Goal: Task Accomplishment & Management: Use online tool/utility

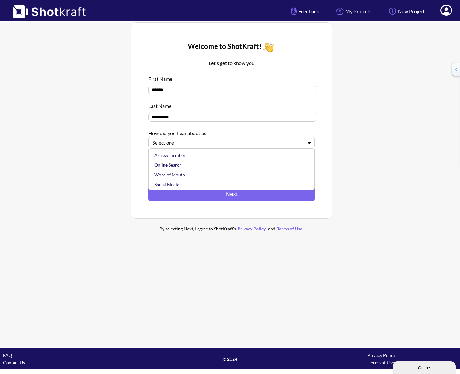
click at [195, 146] on div at bounding box center [228, 142] width 151 height 7
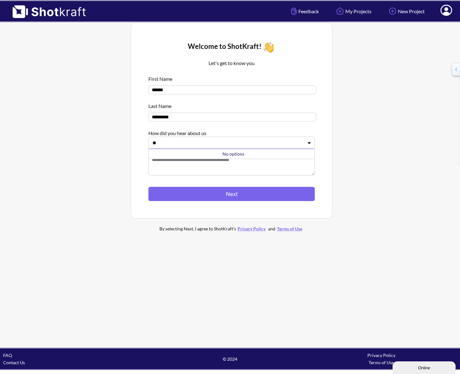
type input "*"
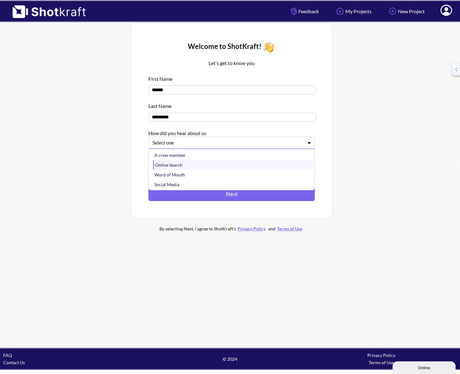
scroll to position [10, 0]
click at [173, 172] on div "Social Media" at bounding box center [233, 174] width 160 height 10
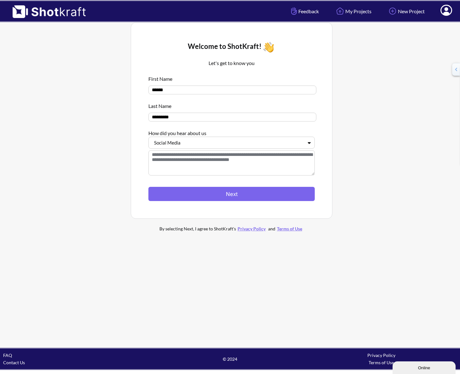
click at [187, 149] on div "Social Media" at bounding box center [232, 143] width 166 height 12
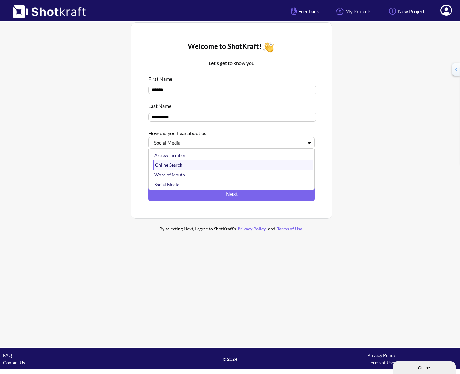
scroll to position [0, 0]
click at [173, 166] on div "Online Search" at bounding box center [233, 165] width 160 height 10
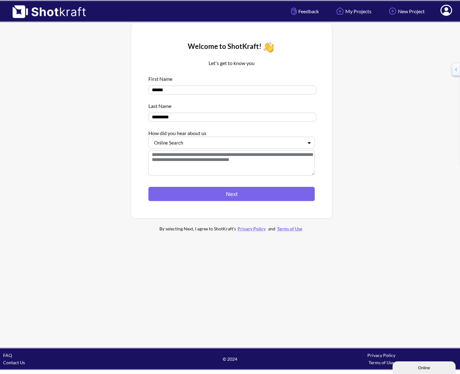
click at [173, 166] on textarea at bounding box center [232, 162] width 166 height 25
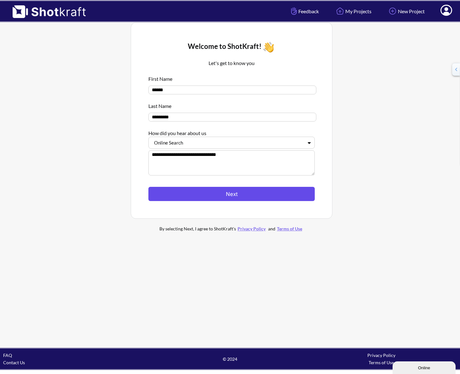
click at [222, 196] on button "Next" at bounding box center [232, 194] width 166 height 14
click at [237, 192] on button "Next" at bounding box center [232, 194] width 166 height 14
click at [294, 169] on textarea "**********" at bounding box center [232, 162] width 166 height 25
click at [358, 166] on div at bounding box center [394, 130] width 121 height 219
click at [220, 196] on button "Next" at bounding box center [232, 194] width 166 height 14
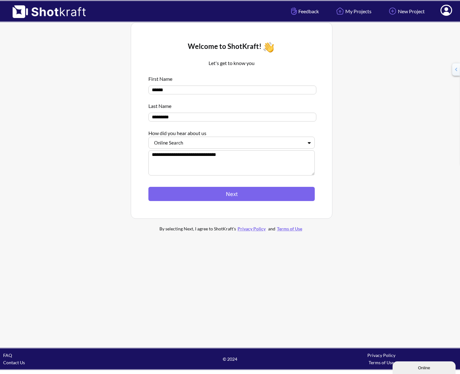
click at [200, 157] on textarea "**********" at bounding box center [232, 162] width 166 height 25
click at [225, 194] on button "Next" at bounding box center [232, 194] width 166 height 14
click at [292, 135] on div "How did you hear about us" at bounding box center [232, 131] width 166 height 10
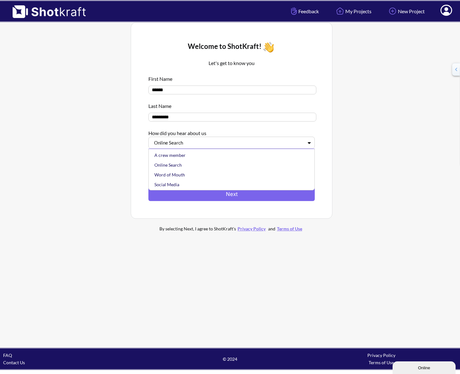
click at [294, 140] on div at bounding box center [228, 142] width 151 height 7
click at [183, 165] on div "Online Search" at bounding box center [233, 165] width 160 height 10
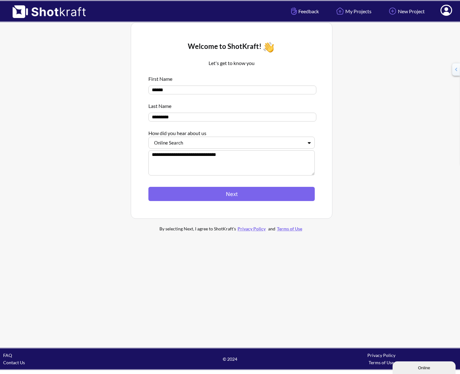
drag, startPoint x: 232, startPoint y: 157, endPoint x: 102, endPoint y: 158, distance: 130.5
click at [102, 159] on div "**********" at bounding box center [231, 130] width 451 height 222
type textarea "******"
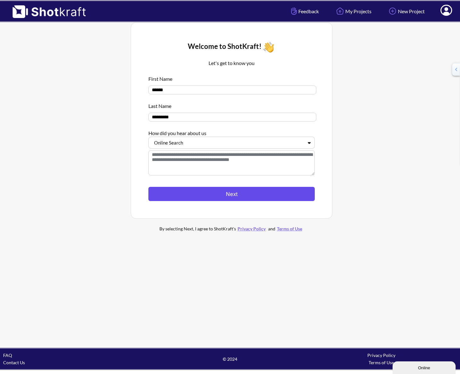
click at [207, 196] on button "Next" at bounding box center [232, 194] width 166 height 14
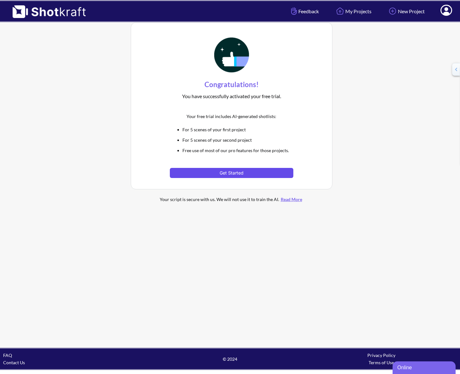
click at [247, 175] on button "Get Started" at bounding box center [231, 173] width 123 height 10
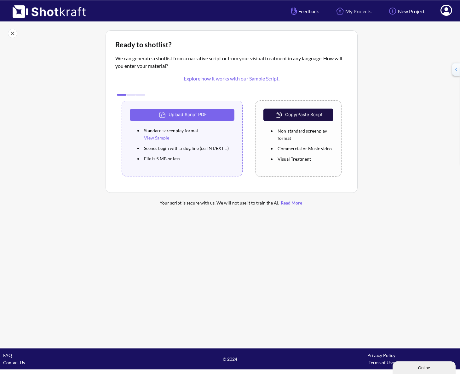
click at [309, 115] on button "Copy/Paste Script" at bounding box center [299, 114] width 70 height 13
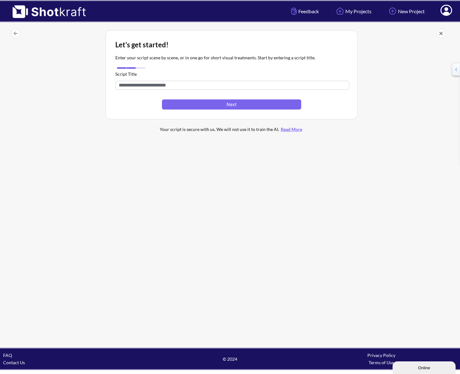
click at [169, 87] on input "text" at bounding box center [232, 85] width 234 height 9
type input "**********"
click at [244, 105] on button "Next" at bounding box center [231, 104] width 139 height 10
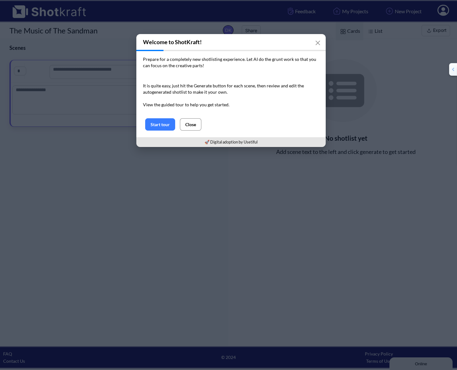
click at [193, 123] on button "Close" at bounding box center [190, 124] width 21 height 12
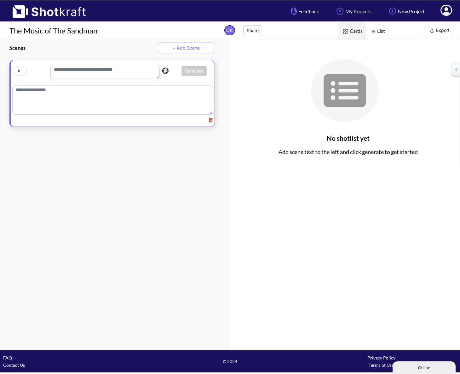
click at [39, 96] on textarea at bounding box center [112, 99] width 201 height 29
paste textarea "**********"
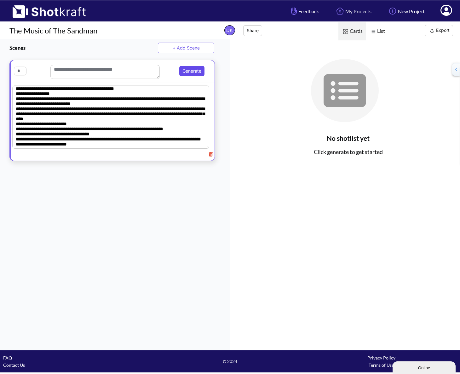
type textarea "**********"
click at [195, 70] on button "Generate" at bounding box center [191, 71] width 25 height 10
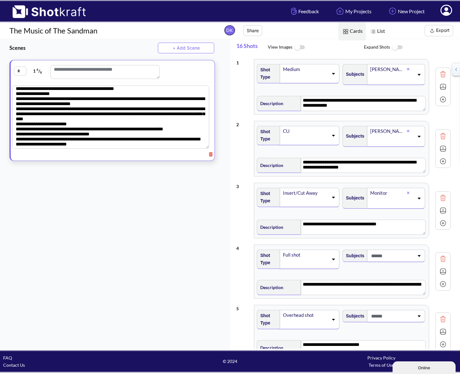
click at [300, 45] on img at bounding box center [300, 48] width 14 height 14
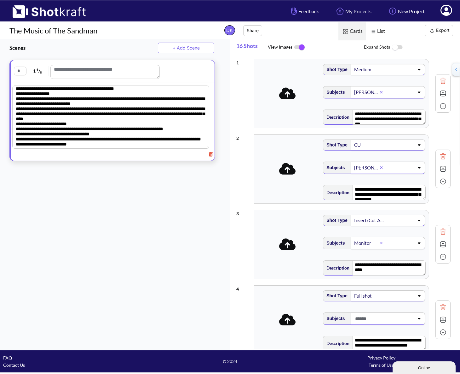
click at [400, 47] on img at bounding box center [397, 48] width 14 height 14
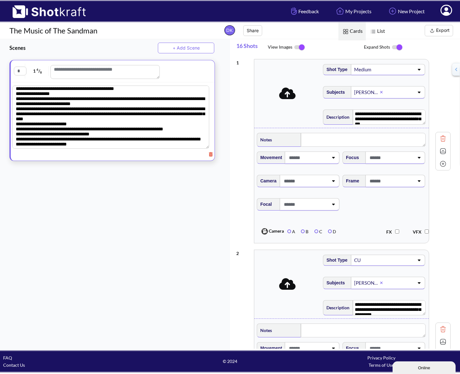
click at [400, 47] on img at bounding box center [397, 47] width 14 height 13
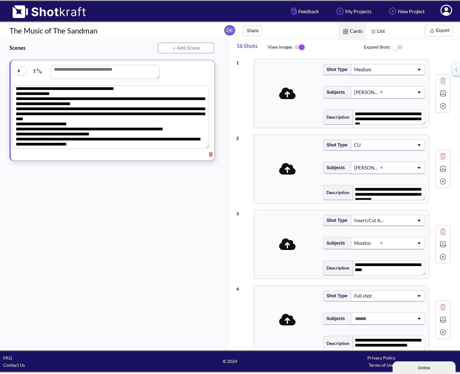
click at [302, 49] on img at bounding box center [300, 47] width 14 height 13
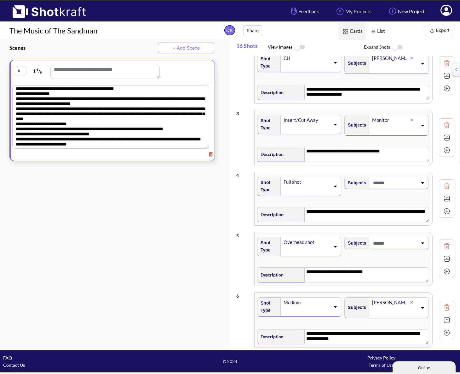
scroll to position [0, 0]
